Goal: Find specific page/section: Find specific page/section

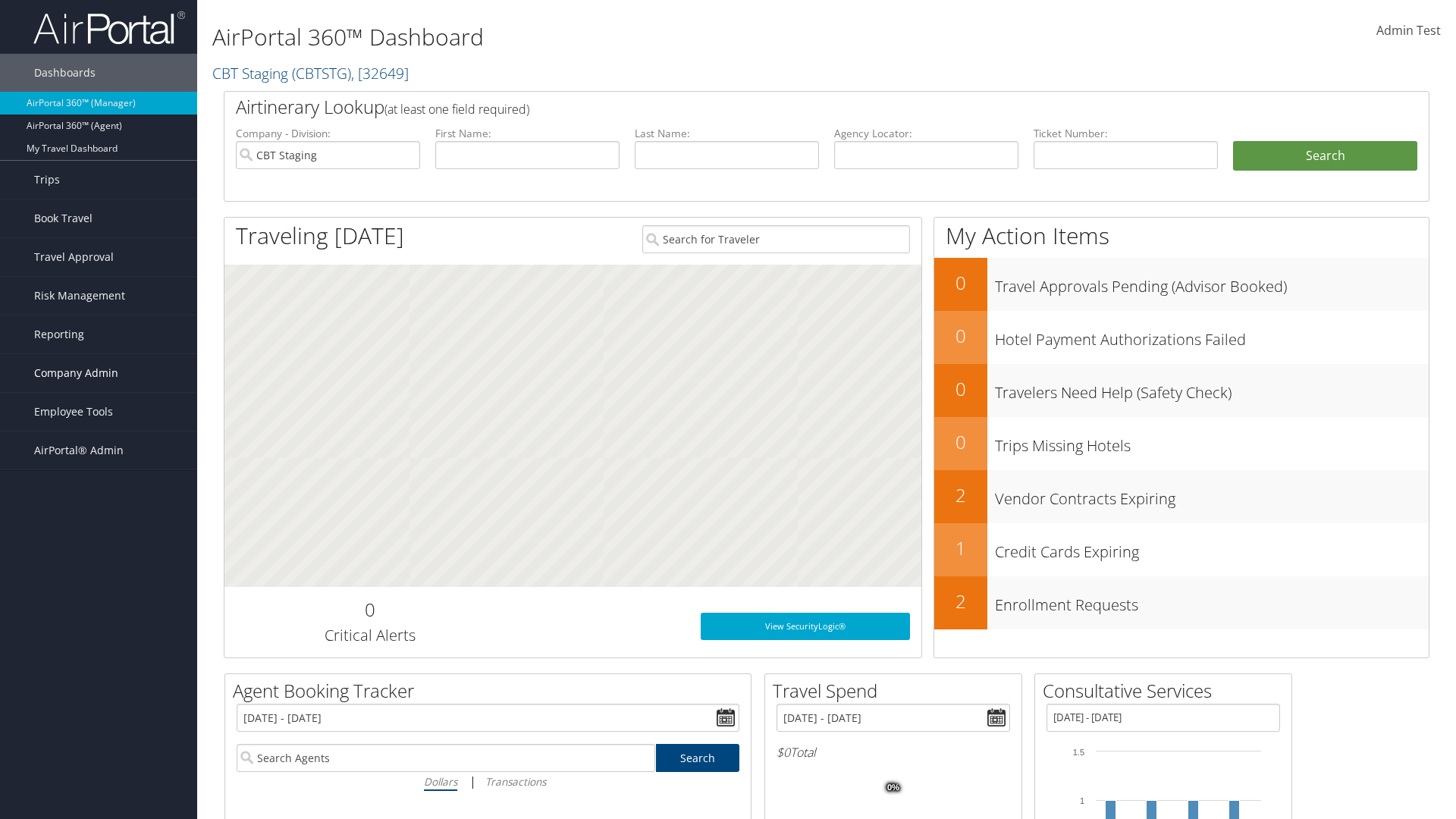
click at [98, 374] on span "Company Admin" at bounding box center [77, 373] width 84 height 38
click at [98, 506] on link "Travel Agency Contacts" at bounding box center [98, 517] width 197 height 23
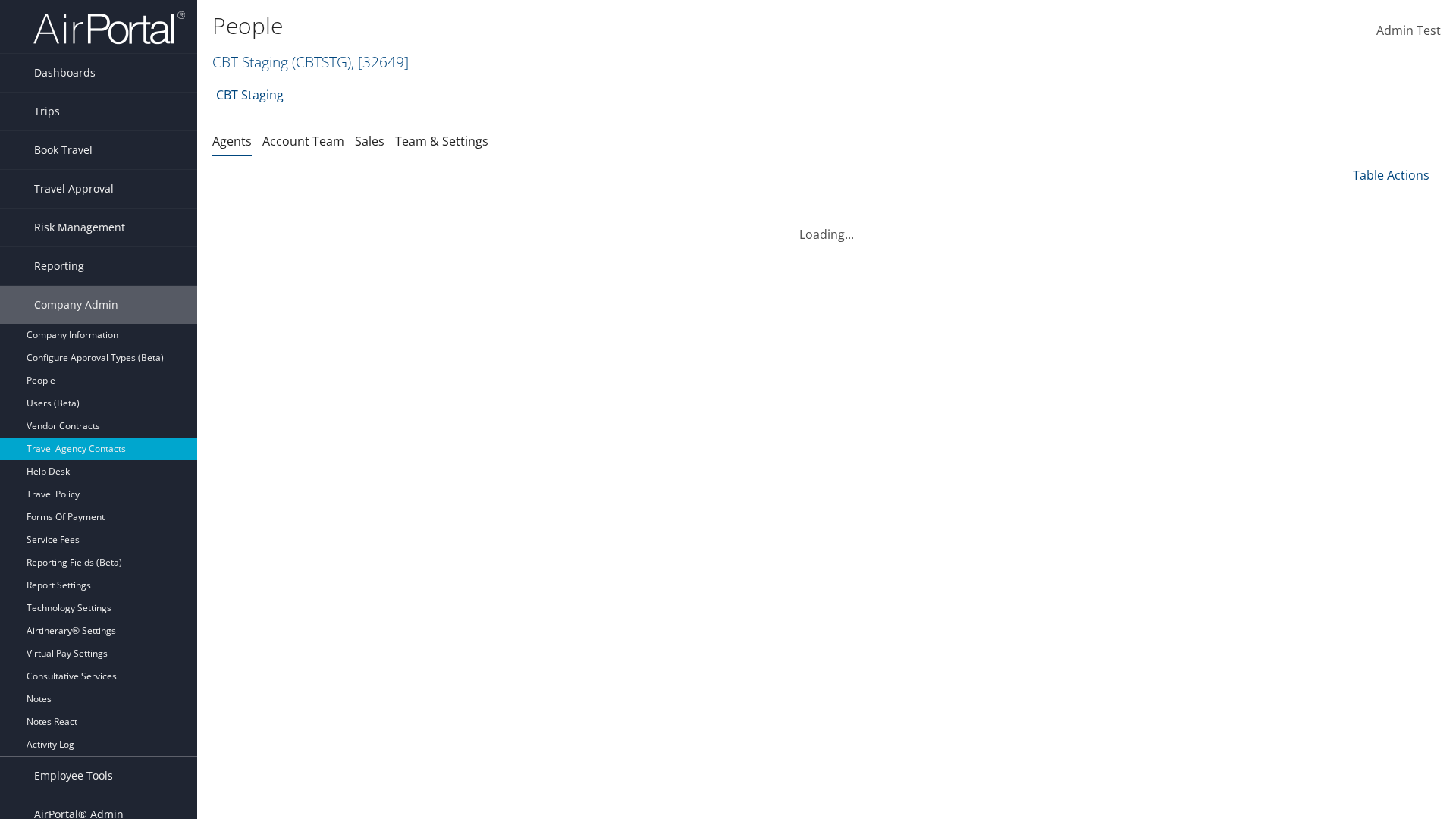
click at [441, 141] on link "Team & Settings" at bounding box center [441, 141] width 93 height 16
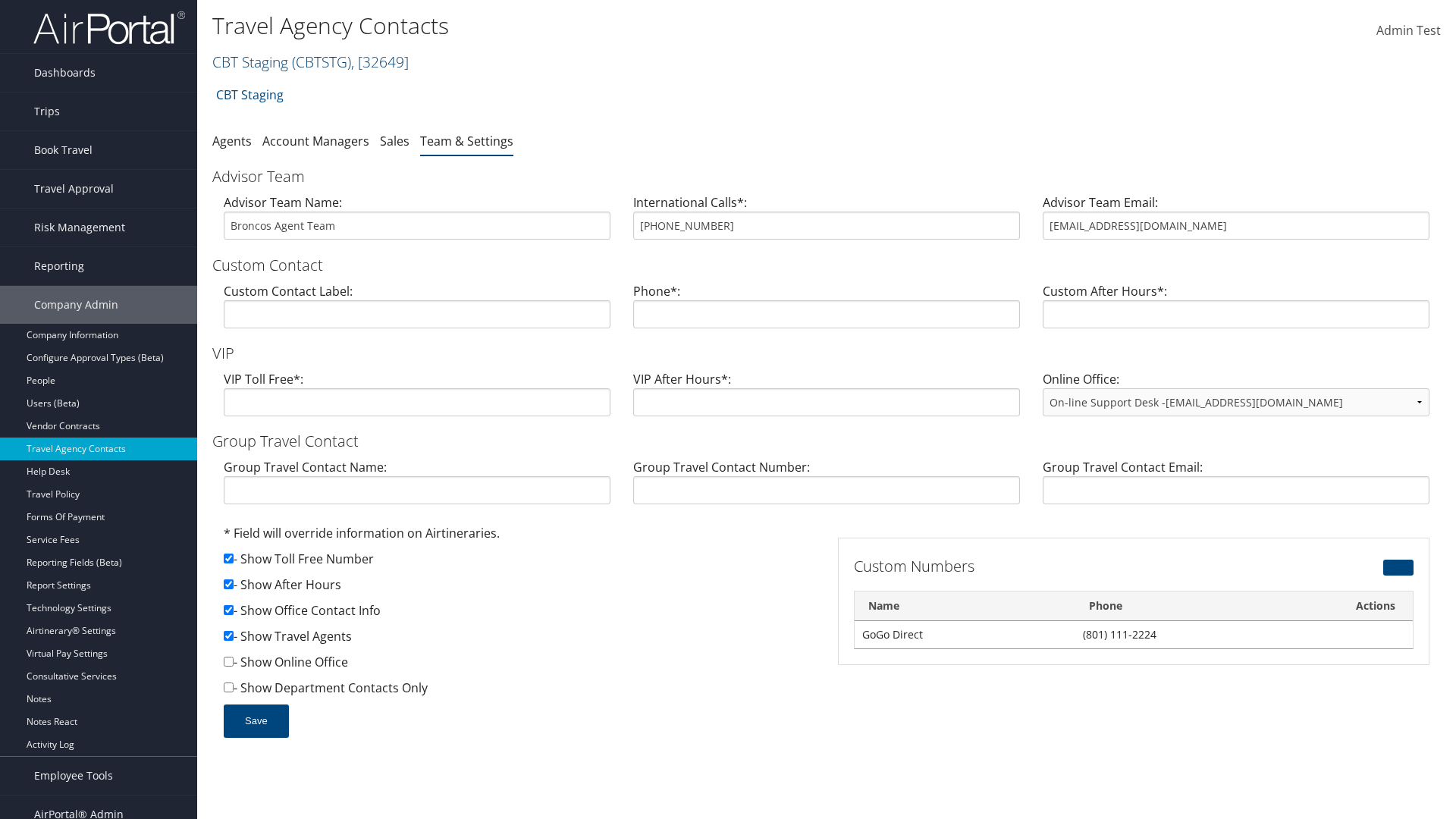
click at [250, 62] on link "CBT Staging ( CBTSTG ) , [ 32649 ]" at bounding box center [310, 62] width 196 height 20
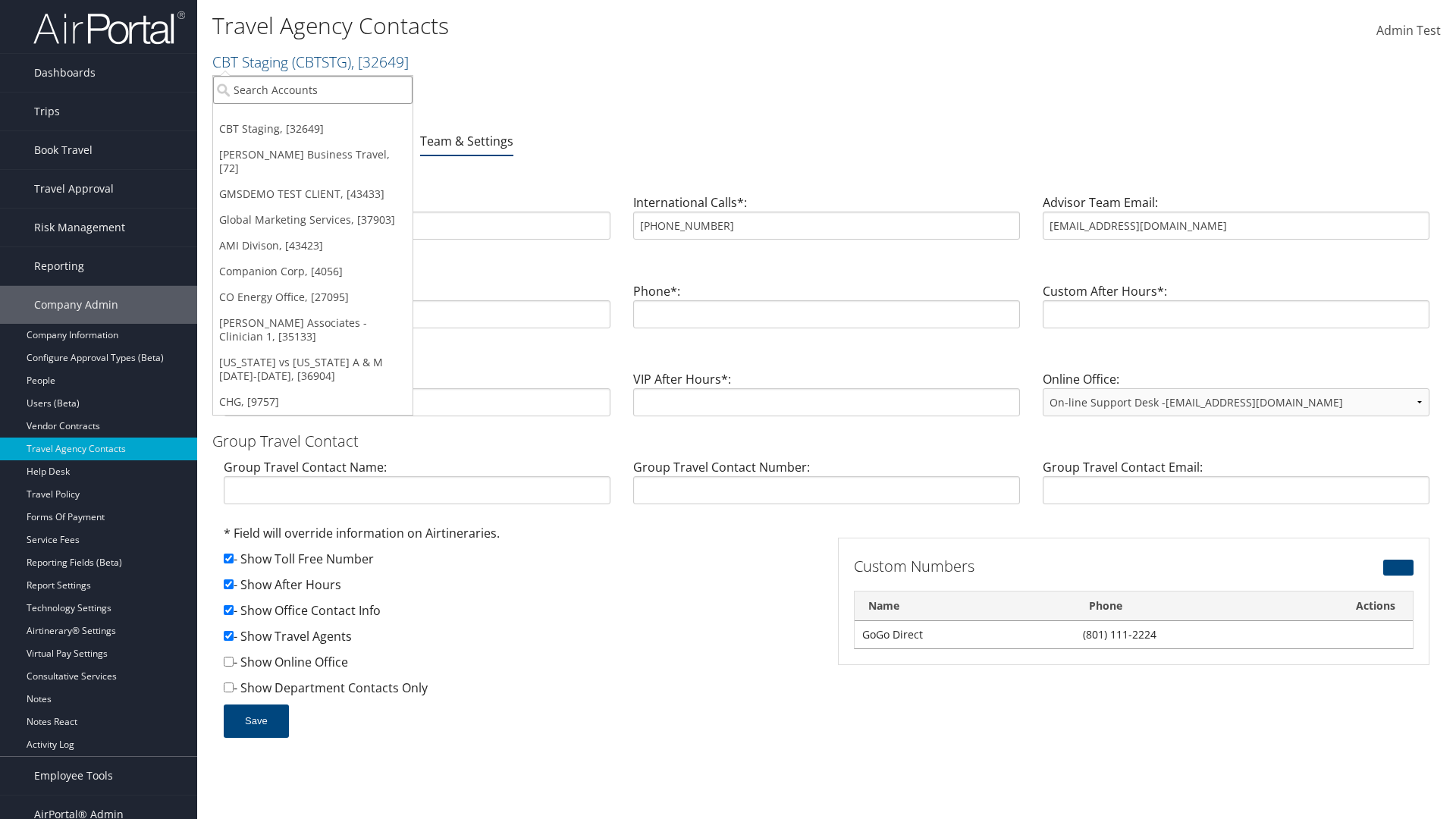
click at [312, 90] on input "search" at bounding box center [312, 90] width 199 height 28
type input "Global Marketing Services"
click at [327, 117] on div "Global Marketing Services (301946), [37903]" at bounding box center [327, 117] width 244 height 13
